Goal: Information Seeking & Learning: Find specific page/section

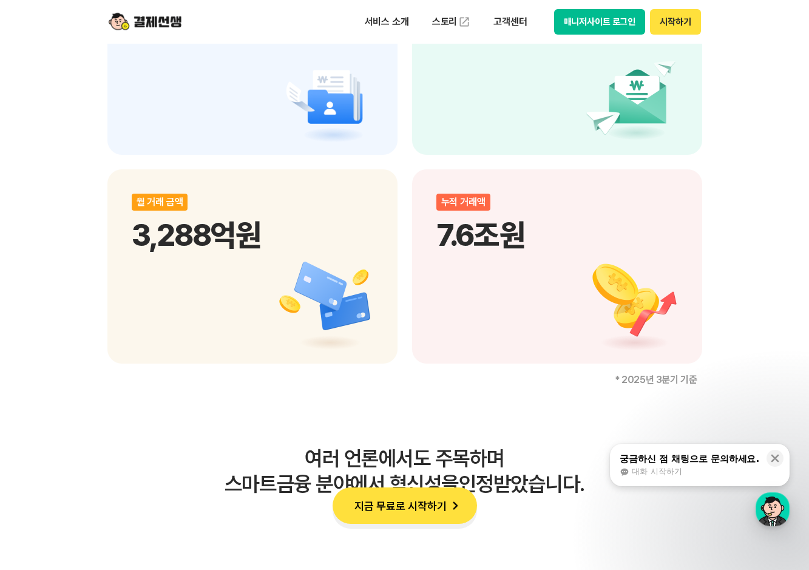
scroll to position [2246, 0]
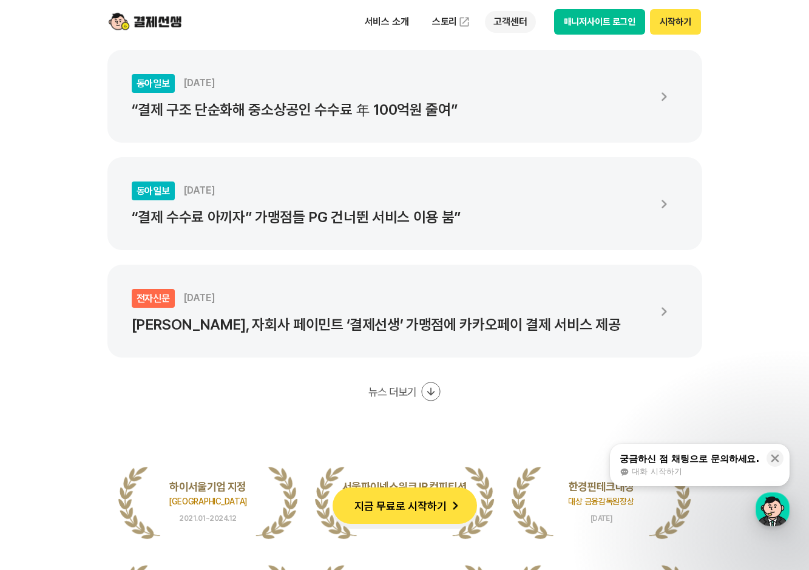
click at [511, 26] on p "고객센터" at bounding box center [510, 22] width 50 height 22
click at [539, 75] on link "자주 묻는 질문" at bounding box center [536, 71] width 102 height 24
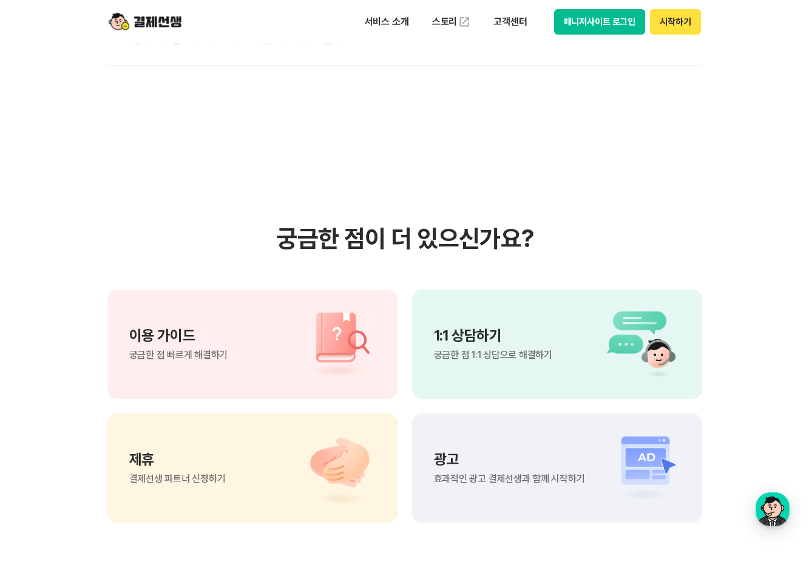
scroll to position [850, 0]
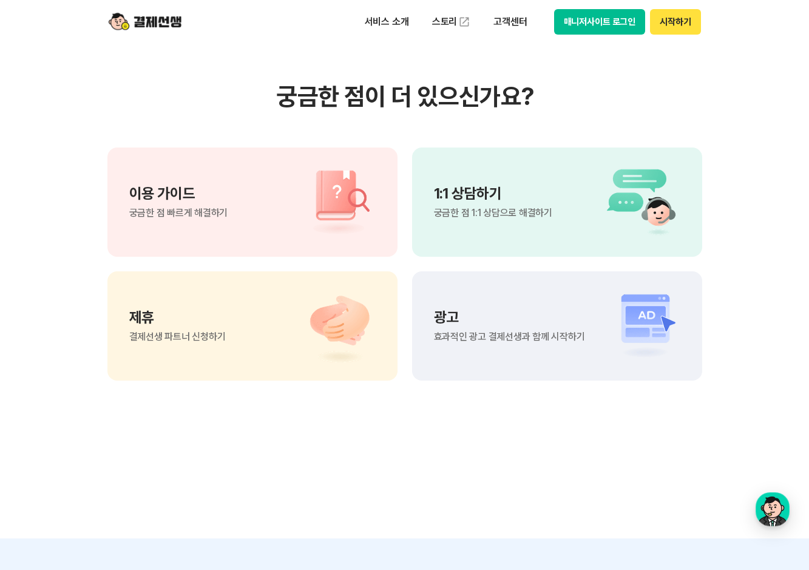
click at [331, 409] on section "궁금한 점이 더 있으신가요? 이용 가이드 궁금한 점 빠르게 해결하기 1:1 상담하기 궁금한 점 1:1 상담으로 해결하기 제휴 결제선생 파트너 …" at bounding box center [404, 231] width 809 height 614
click at [616, 421] on section "궁금한 점이 더 있으신가요? 이용 가이드 궁금한 점 빠르게 해결하기 1:1 상담하기 궁금한 점 1:1 상담으로 해결하기 제휴 결제선생 파트너 …" at bounding box center [404, 231] width 809 height 614
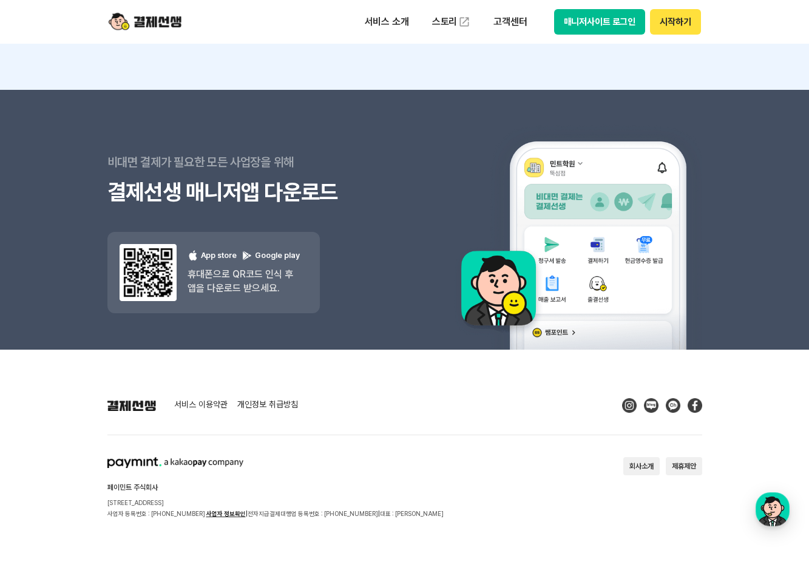
scroll to position [1562, 0]
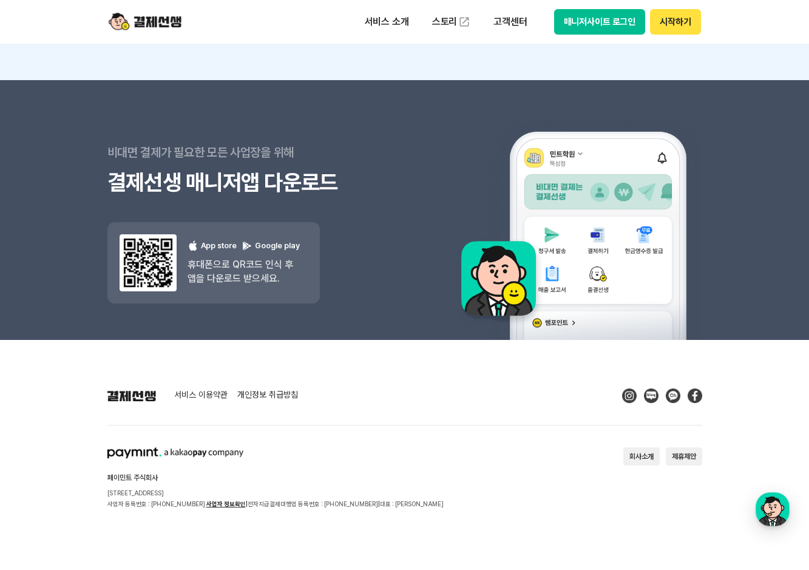
click at [489, 468] on section "페이민트 주식회사 [STREET_ADDRESS] 사업자 등록번호 : [PHONE_NUMBER] 사업자 정보확인 | 전자지급결제대행업 등록번호 …" at bounding box center [404, 478] width 595 height 62
click at [479, 446] on div "서비스 이용약관 개인정보 취급방침 페이민트 주식회사 [STREET_ADDRESS] 사업자 등록번호 : [PHONE_NUMBER] 사업자 정보확…" at bounding box center [404, 449] width 595 height 121
click at [418, 508] on section "페이민트 주식회사 [STREET_ADDRESS] 사업자 등록번호 : [PHONE_NUMBER] 사업자 정보확인 | 전자지급결제대행업 등록번호 …" at bounding box center [404, 478] width 595 height 62
click at [336, 477] on h2 "페이민트 주식회사" at bounding box center [275, 477] width 336 height 7
drag, startPoint x: 552, startPoint y: 435, endPoint x: 543, endPoint y: 435, distance: 8.5
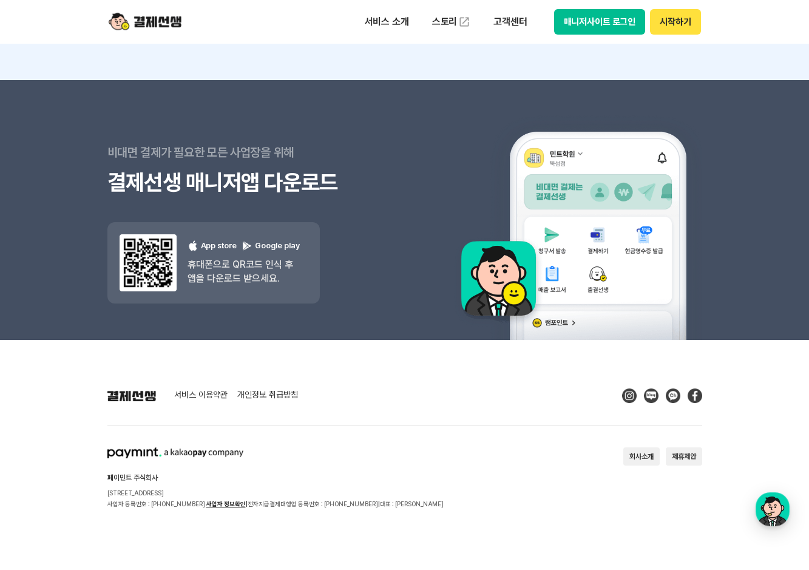
click at [550, 435] on div "서비스 이용약관 개인정보 취급방침 페이민트 주식회사 [STREET_ADDRESS] 사업자 등록번호 : [PHONE_NUMBER] 사업자 정보확…" at bounding box center [404, 449] width 595 height 121
click at [544, 426] on div "서비스 이용약관 개인정보 취급방침 페이민트 주식회사 [STREET_ADDRESS] 사업자 등록번호 : [PHONE_NUMBER] 사업자 정보확…" at bounding box center [404, 449] width 595 height 121
